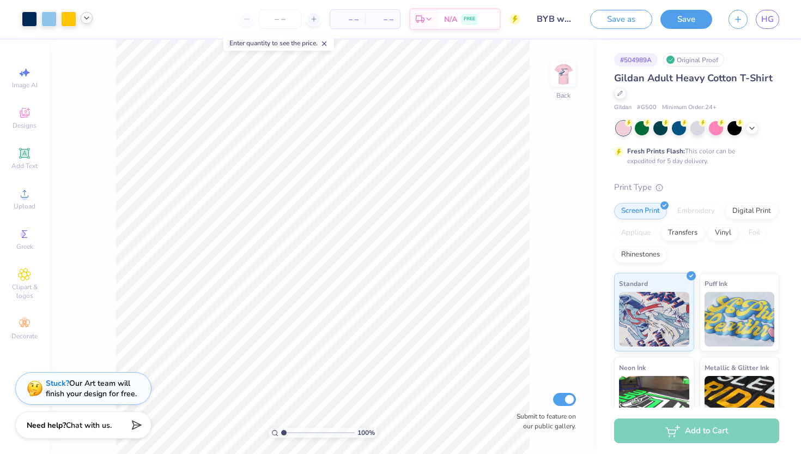
click at [88, 19] on icon at bounding box center [86, 18] width 9 height 9
click at [83, 45] on div at bounding box center [86, 45] width 15 height 15
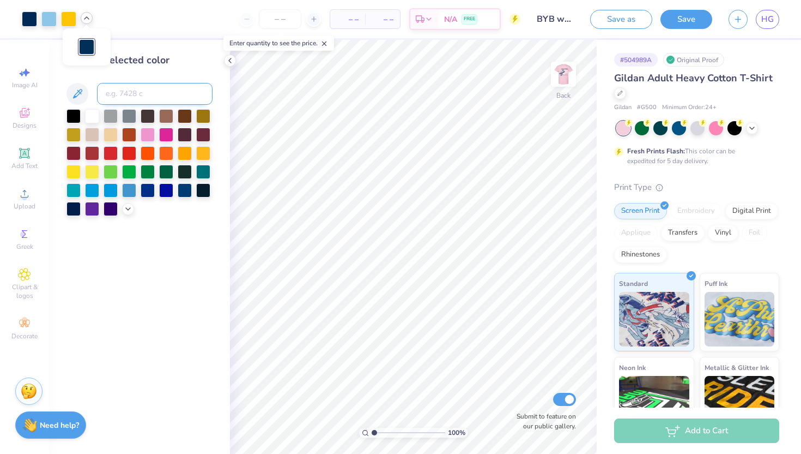
click at [156, 92] on input at bounding box center [155, 94] width 116 height 22
type input "295"
click at [555, 85] on img at bounding box center [564, 74] width 44 height 44
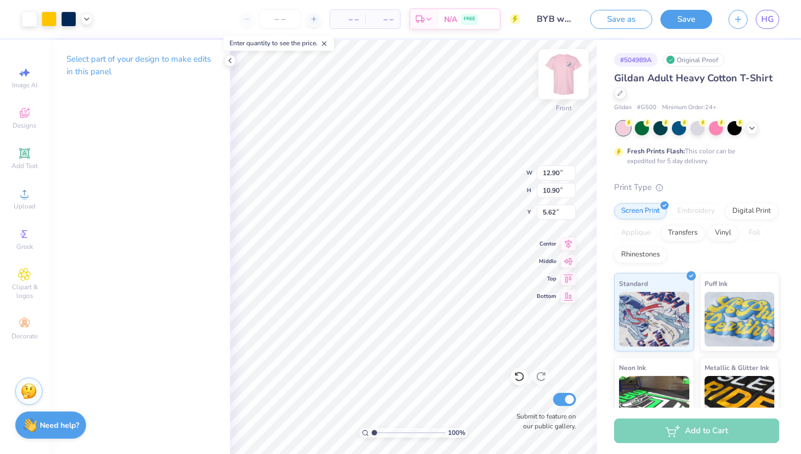
type input "5.60"
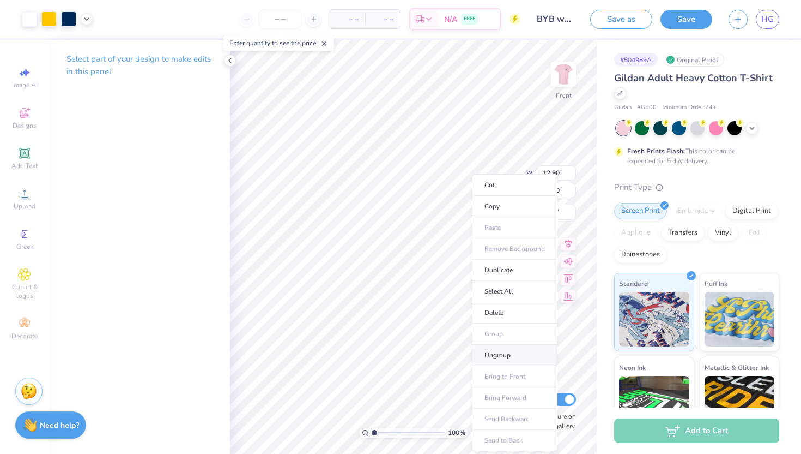
click at [503, 348] on li "Ungroup" at bounding box center [515, 355] width 86 height 21
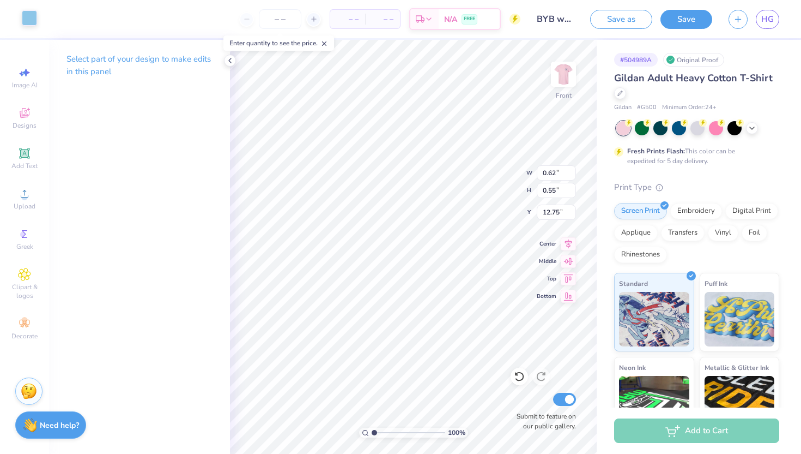
click at [25, 19] on div at bounding box center [29, 17] width 15 height 15
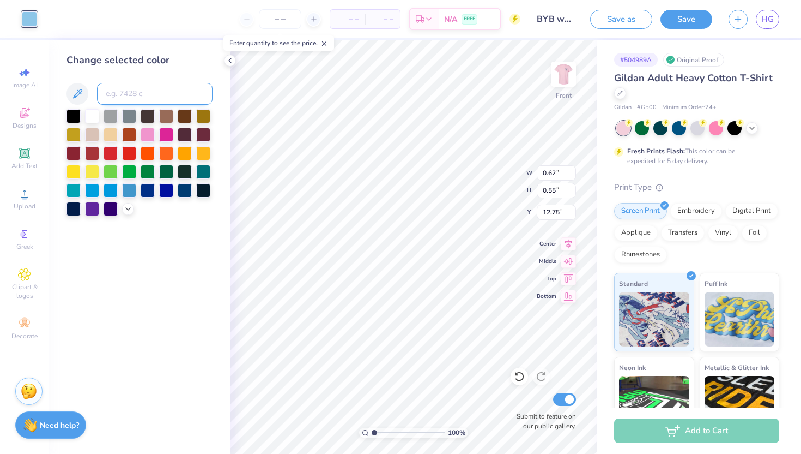
click at [152, 93] on input at bounding box center [155, 94] width 116 height 22
type input "7458"
click at [119, 93] on input at bounding box center [155, 94] width 116 height 22
type input "7458"
click at [153, 221] on div "Change selected color" at bounding box center [139, 247] width 181 height 414
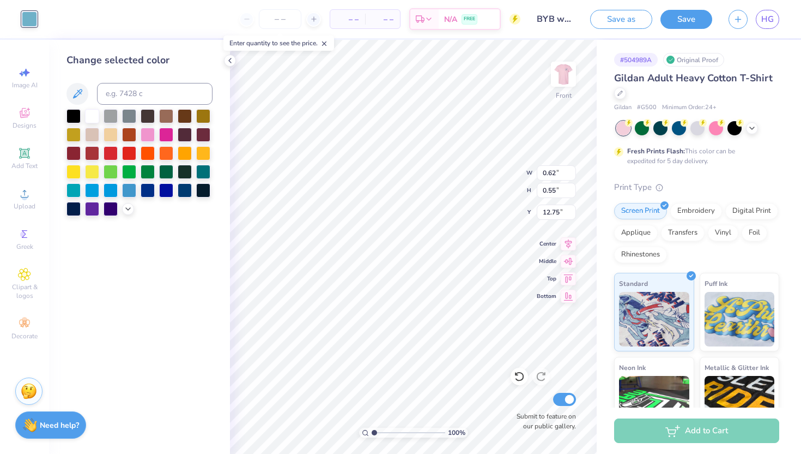
click at [203, 43] on div "Change selected color" at bounding box center [139, 247] width 181 height 414
click at [229, 58] on icon at bounding box center [230, 60] width 9 height 9
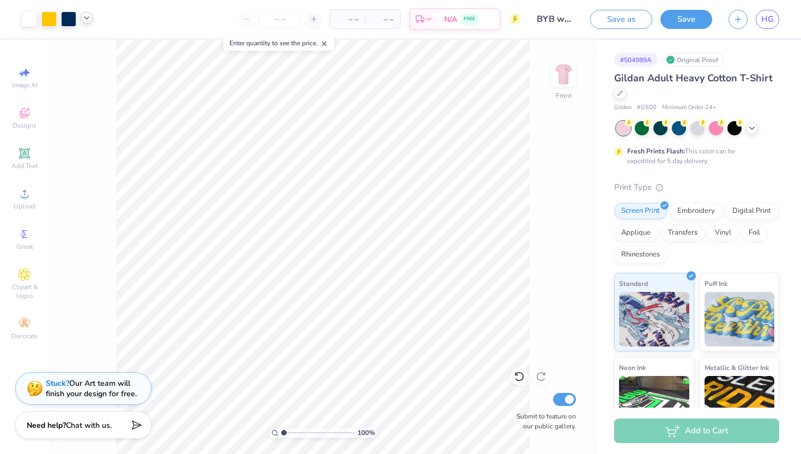
click at [84, 18] on icon at bounding box center [86, 18] width 9 height 9
click at [84, 45] on div at bounding box center [86, 45] width 15 height 15
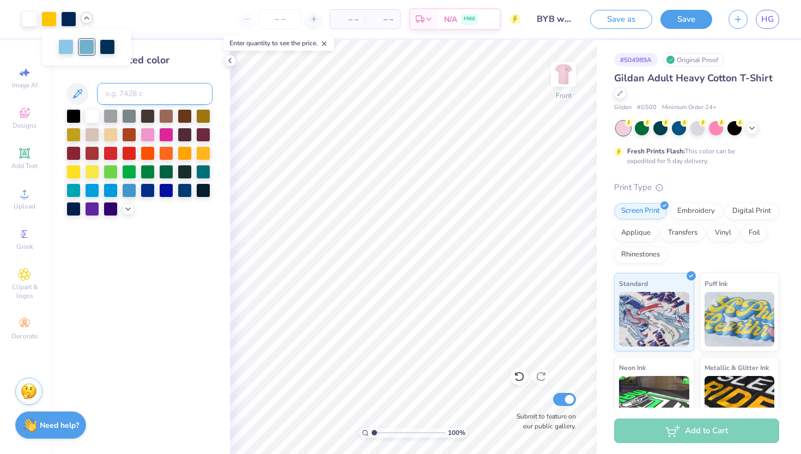
click at [122, 98] on input at bounding box center [155, 94] width 116 height 22
type input "7548"
click at [88, 16] on icon at bounding box center [86, 18] width 9 height 9
click at [95, 46] on div at bounding box center [96, 45] width 15 height 15
click at [125, 93] on input at bounding box center [155, 94] width 116 height 22
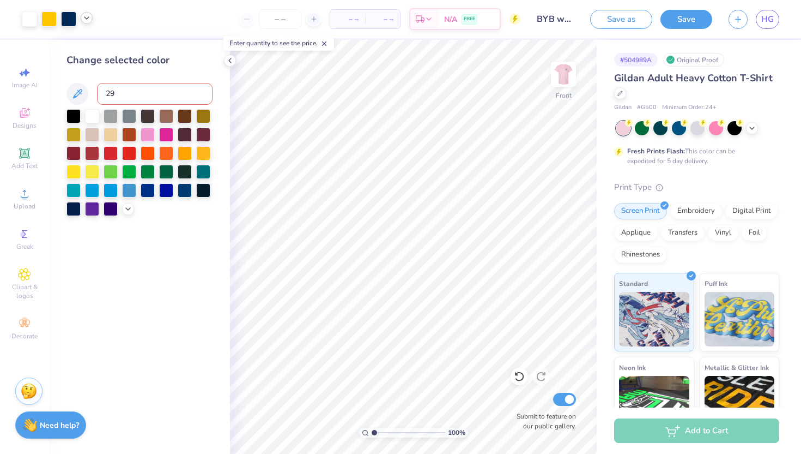
type input "295"
click at [87, 22] on div at bounding box center [87, 18] width 12 height 12
click at [699, 20] on button "Save" at bounding box center [687, 17] width 52 height 19
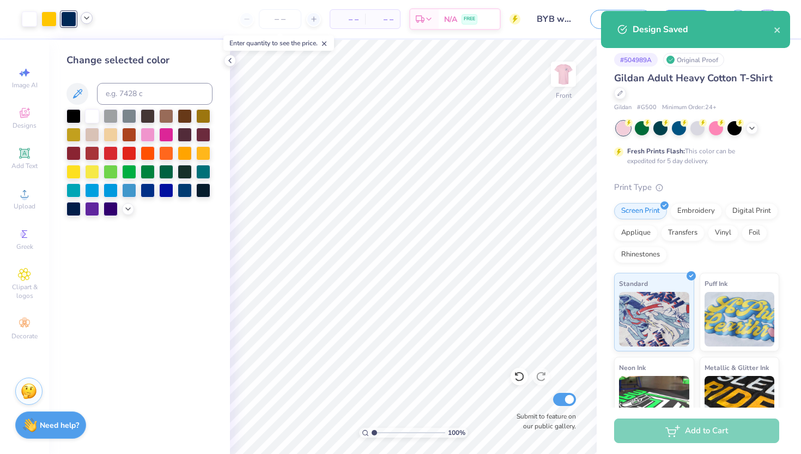
click at [783, 29] on div "Design Saved" at bounding box center [695, 29] width 189 height 37
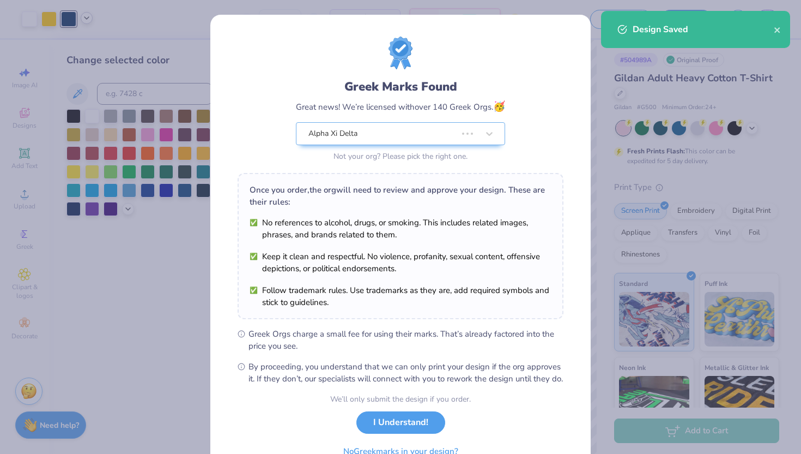
click at [782, 31] on div "Design Saved" at bounding box center [695, 29] width 189 height 37
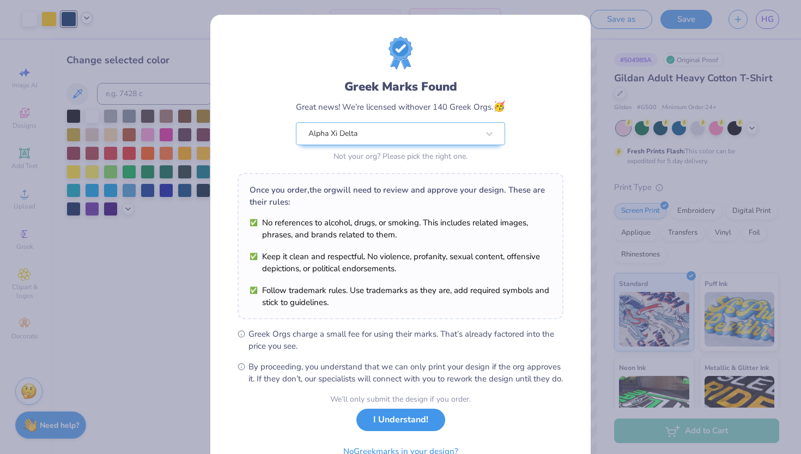
click at [402, 430] on button "I Understand!" at bounding box center [400, 419] width 89 height 22
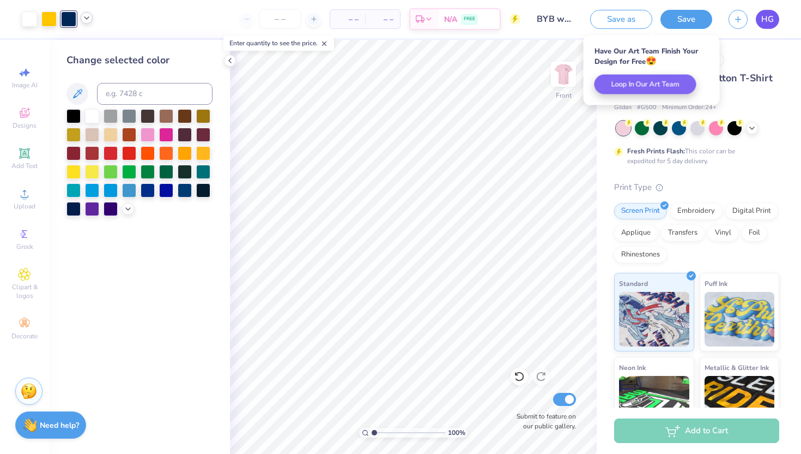
click at [771, 17] on span "HG" at bounding box center [767, 19] width 13 height 13
